Goal: Navigation & Orientation: Find specific page/section

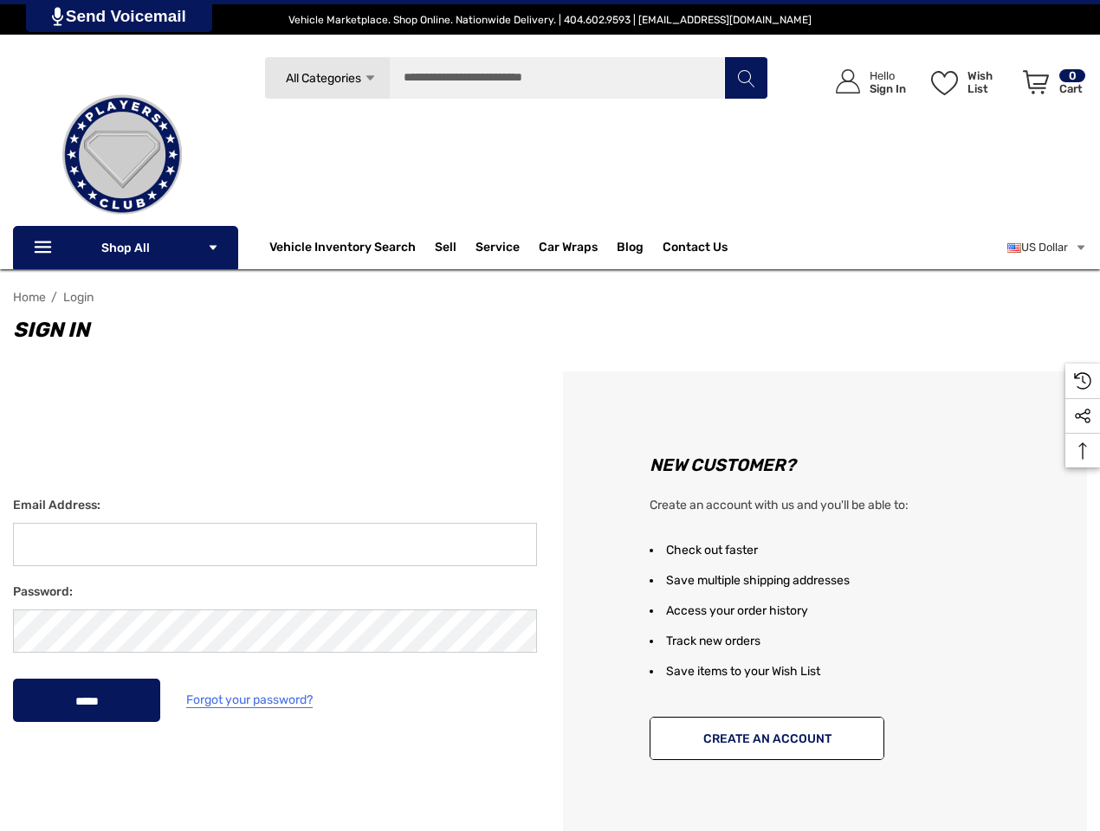
click at [550, 416] on div "New Customer? Create an account with us and you'll be able to: Check out faster…" at bounding box center [825, 610] width 550 height 477
click at [327, 78] on span "All Categories" at bounding box center [323, 78] width 75 height 15
click at [390, 138] on div "Search All Categories Icon Arrow Down Icon Arrow Down Icon Arrow Up Icon Arrow …" at bounding box center [516, 148] width 504 height 185
click at [390, 177] on p "Electric" at bounding box center [389, 176] width 215 height 35
click at [390, 216] on div "Search Electric Icon Arrow Down Icon Arrow Down Icon Arrow Up Icon Arrow Up Veh…" at bounding box center [516, 148] width 504 height 185
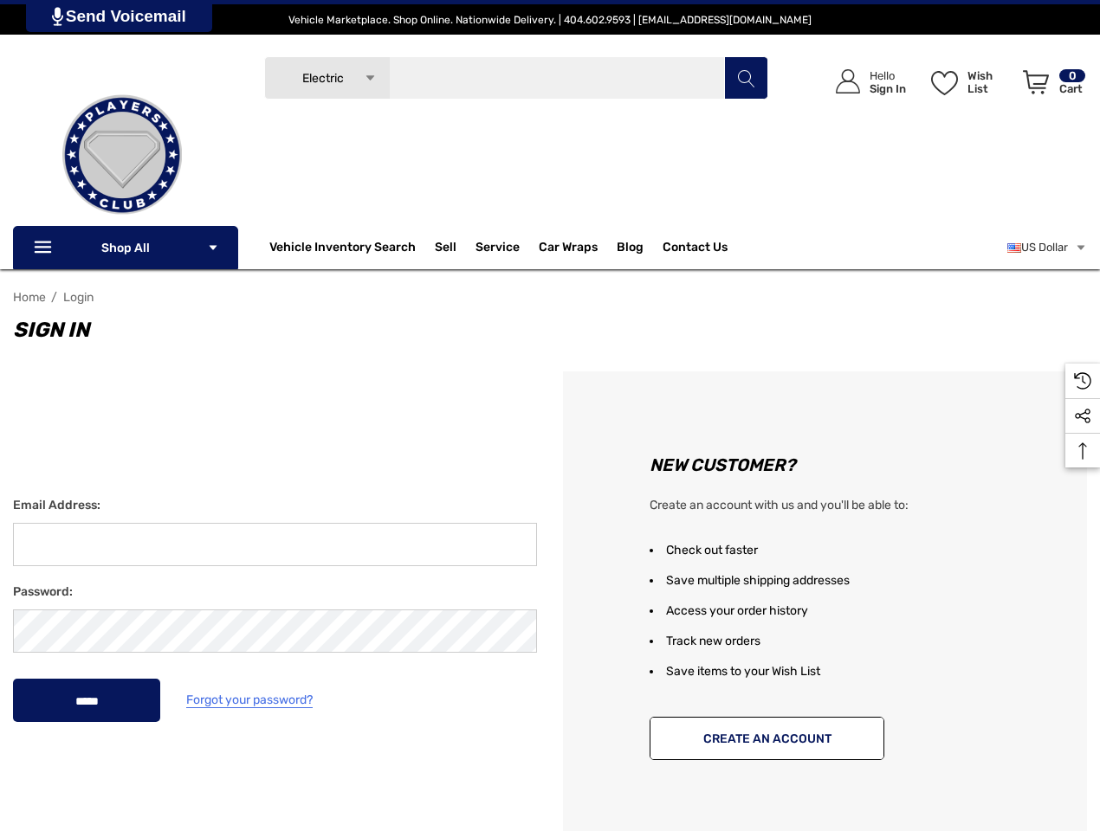
click at [516, 78] on input "Search" at bounding box center [516, 77] width 504 height 43
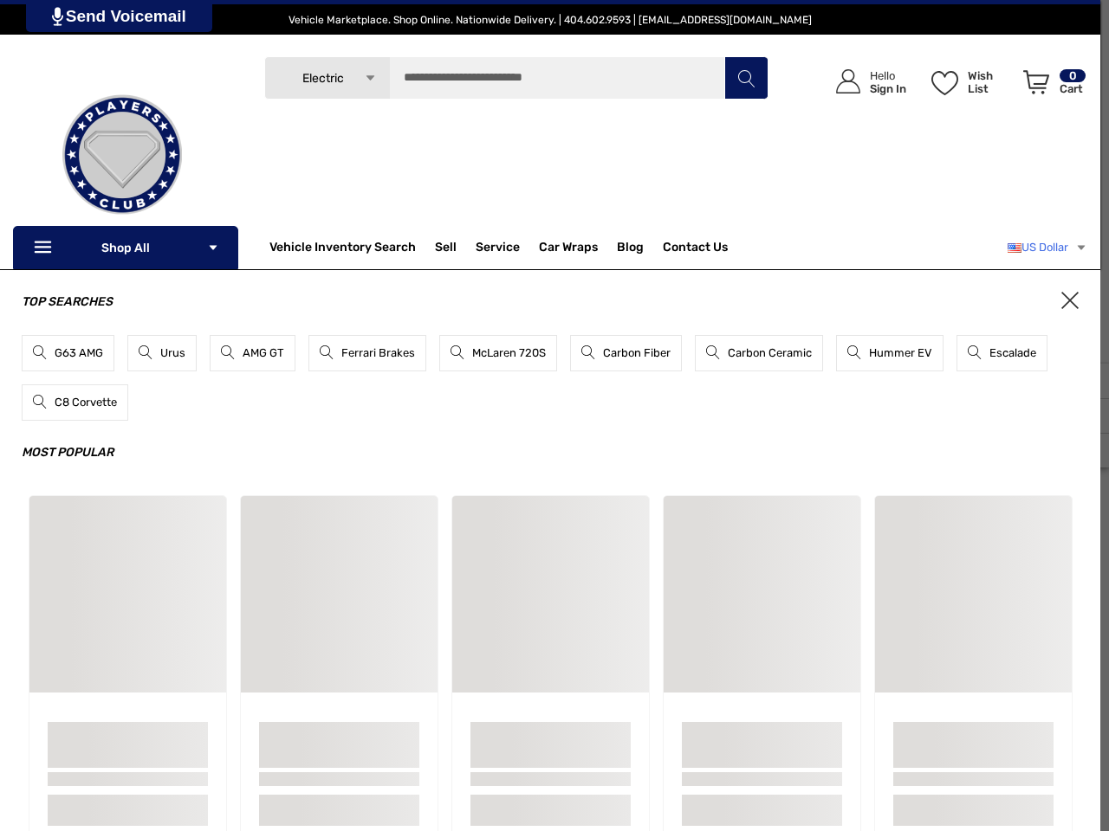
click at [1044, 248] on link "US Dollar" at bounding box center [1047, 247] width 80 height 35
click at [1083, 450] on div "Top Searches G63 AMG Urus AMG GT Ferrari Brakes McLaren 720S Carbon Fiber Carbo…" at bounding box center [550, 572] width 1100 height 606
click at [121, 16] on link "Send Voicemail" at bounding box center [119, 16] width 186 height 32
